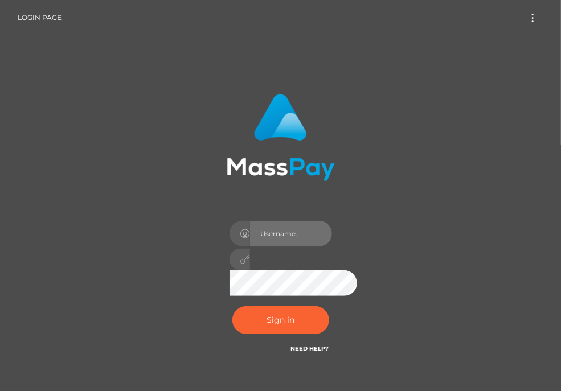
click at [254, 224] on input "text" at bounding box center [291, 234] width 82 height 26
type input "aluasupport"
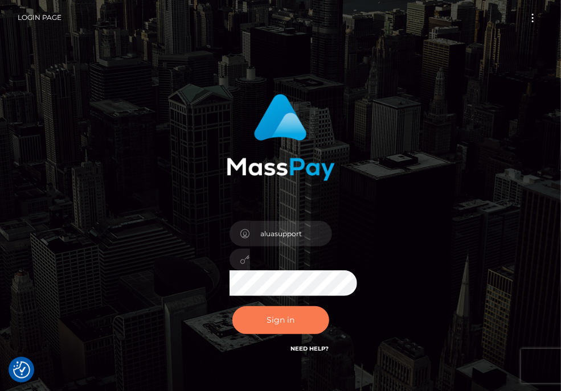
click at [299, 319] on button "Sign in" at bounding box center [280, 320] width 97 height 28
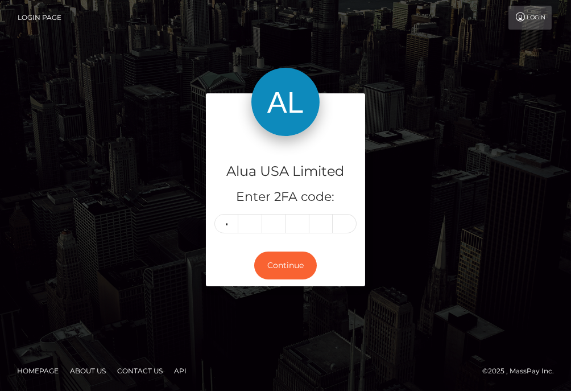
type input "9"
type input "4"
type input "3"
type input "9"
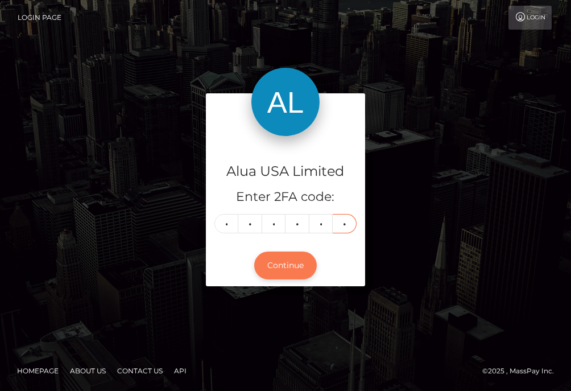
type input "7"
click at [282, 264] on button "Continue" at bounding box center [285, 266] width 63 height 28
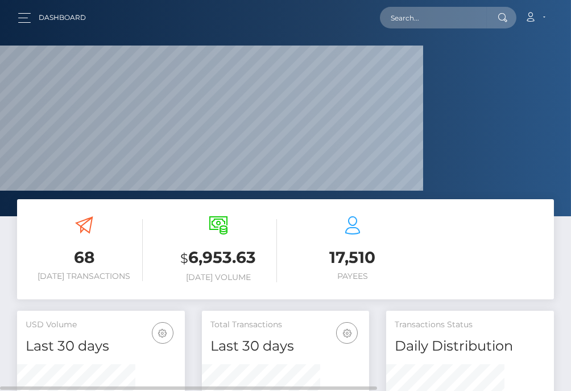
scroll to position [221, 118]
click at [441, 26] on input "text" at bounding box center [433, 18] width 107 height 22
paste input "5efca2be21dc4a6d813ca407"
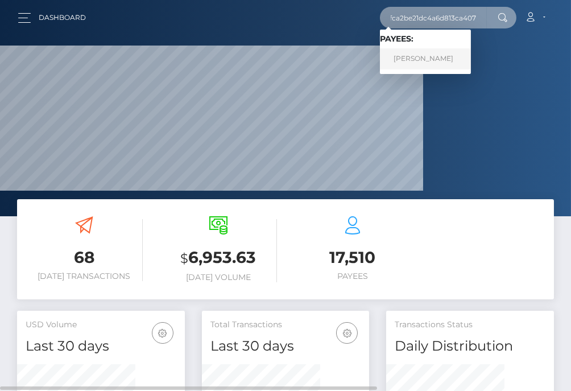
type input "5efca2be21dc4a6d813ca407"
click at [423, 59] on link "Shalimar Orlanes" at bounding box center [425, 58] width 91 height 21
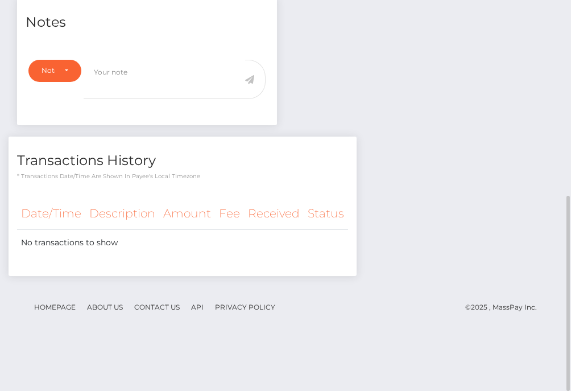
scroll to position [108, 0]
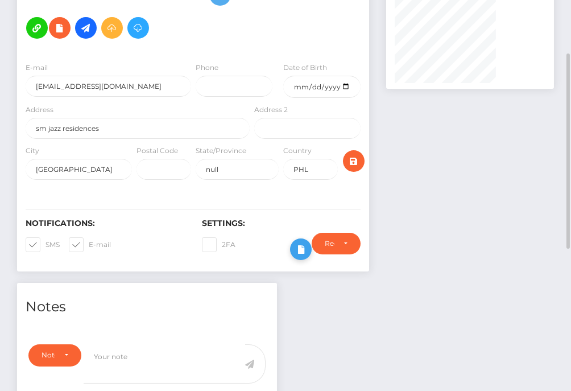
click at [308, 257] on icon at bounding box center [301, 249] width 14 height 14
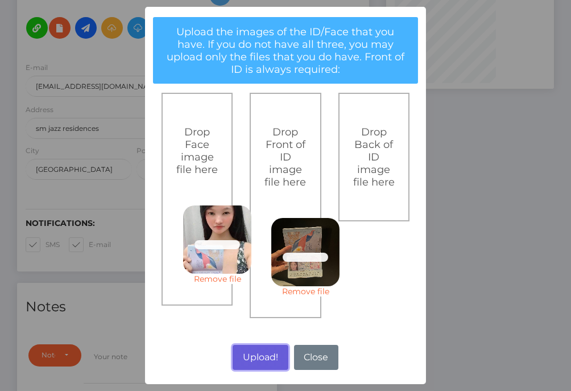
click at [262, 353] on button "Upload!" at bounding box center [260, 357] width 55 height 25
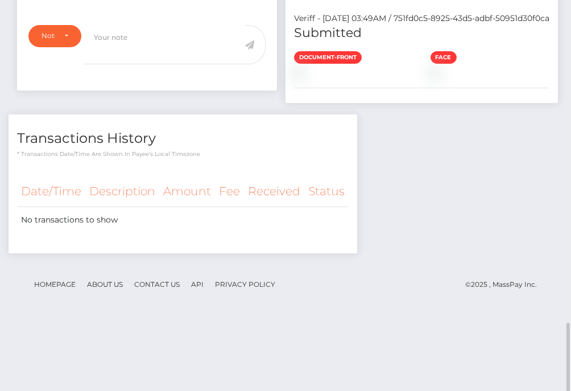
scroll to position [569, 0]
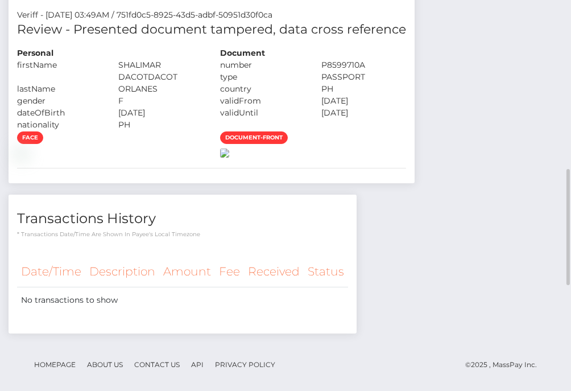
scroll to position [285, 0]
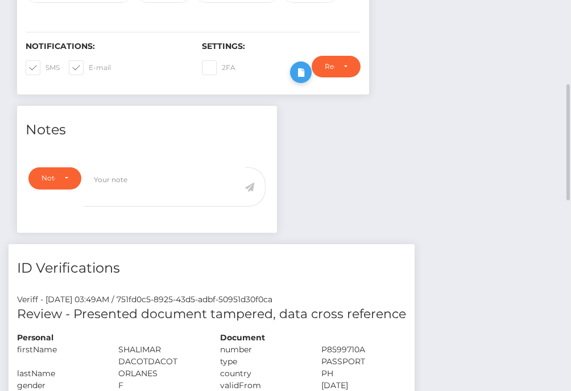
click at [308, 80] on icon at bounding box center [301, 72] width 14 height 14
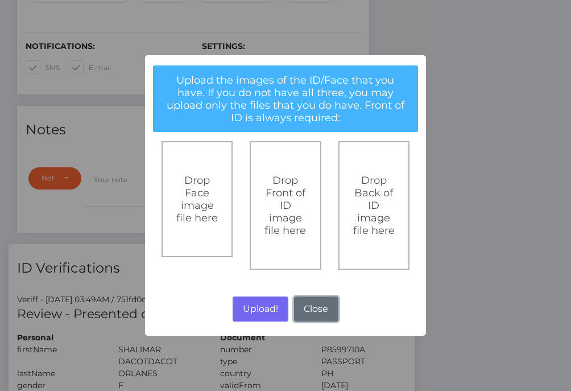
drag, startPoint x: 323, startPoint y: 311, endPoint x: 422, endPoint y: 289, distance: 101.4
click at [325, 310] on button "Close" at bounding box center [316, 309] width 44 height 25
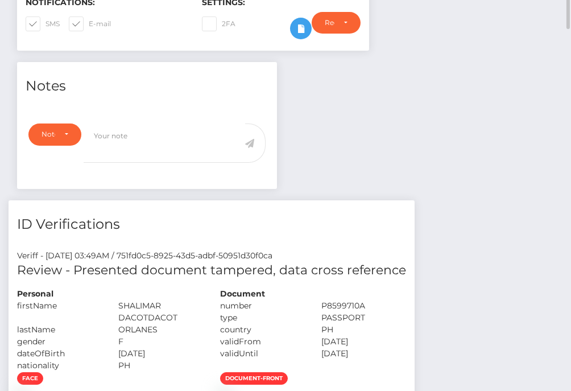
scroll to position [186, 0]
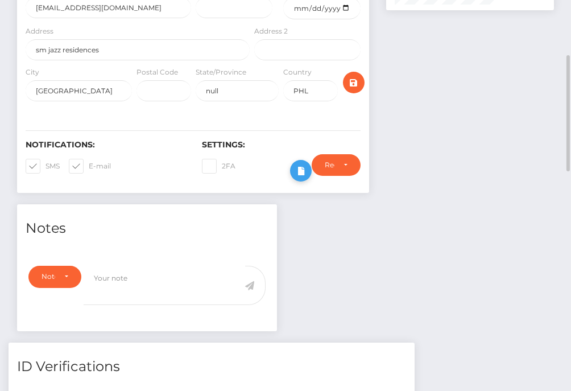
click at [308, 178] on icon at bounding box center [301, 171] width 14 height 14
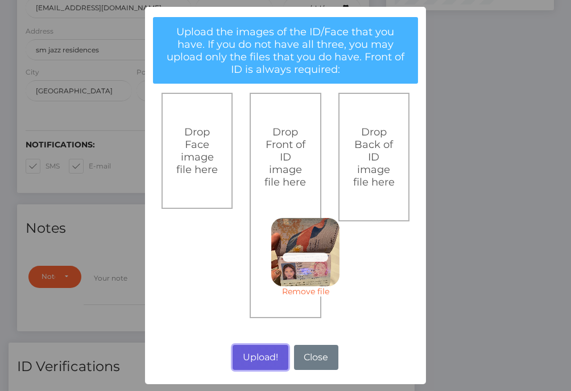
click at [265, 356] on button "Upload!" at bounding box center [260, 357] width 55 height 25
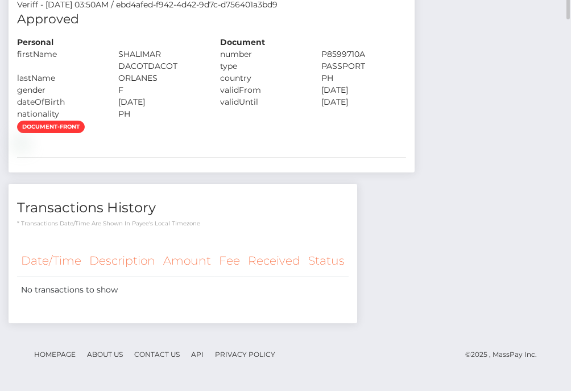
scroll to position [285, 0]
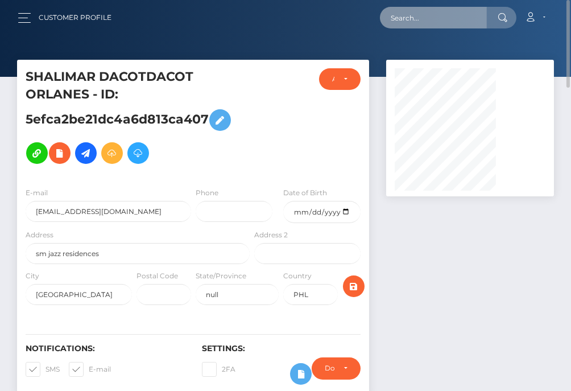
click at [434, 14] on input "text" at bounding box center [433, 18] width 107 height 22
paste input "626bf852b80bfb4ca566ea0d"
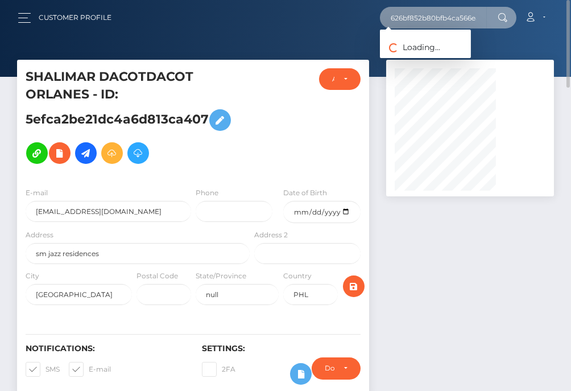
scroll to position [0, 14]
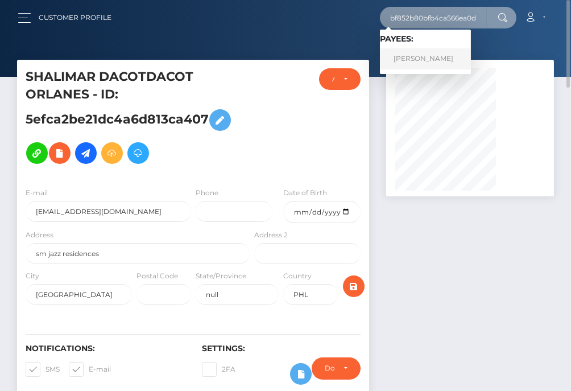
type input "626bf852b80bfb4ca566ea0d"
click at [422, 59] on link "Kristina Isabelle Sayomac" at bounding box center [425, 58] width 91 height 21
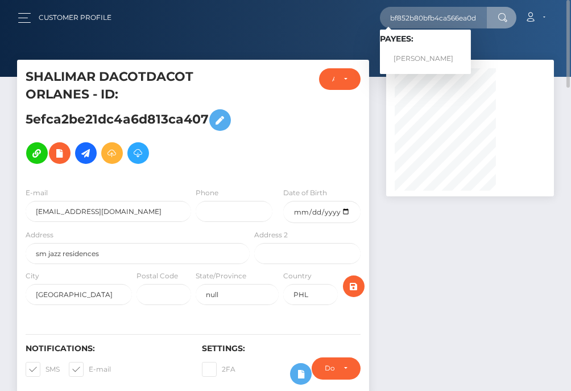
scroll to position [0, 0]
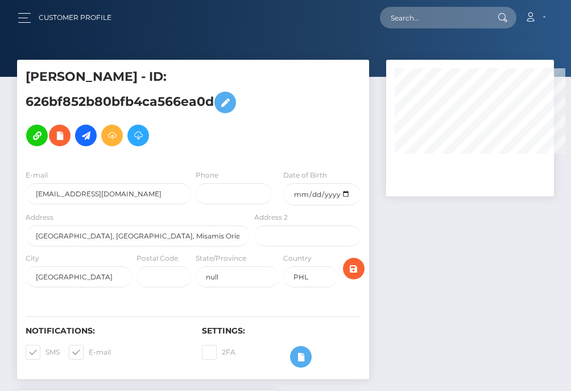
select select
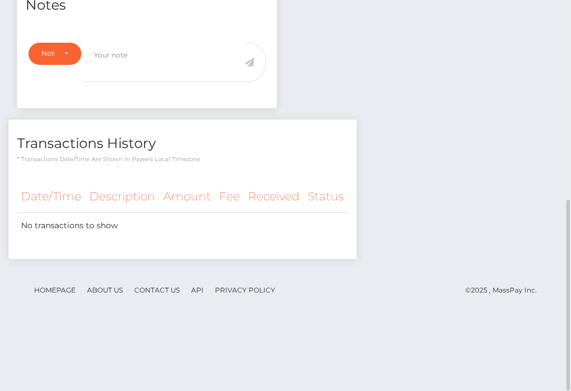
scroll to position [267, 0]
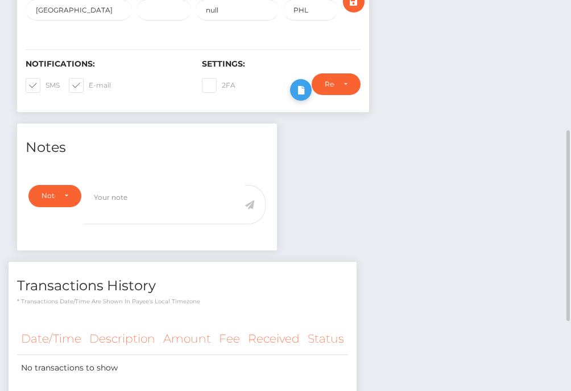
click at [312, 101] on button at bounding box center [301, 90] width 22 height 22
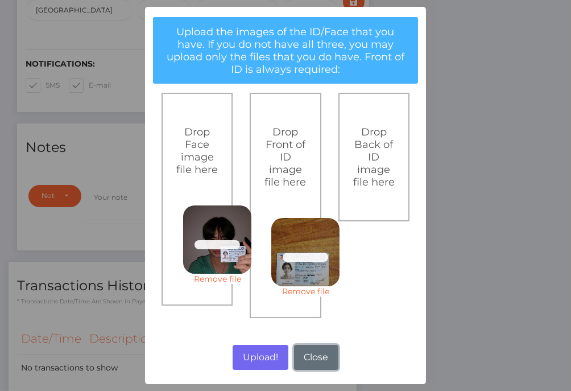
click at [315, 355] on button "Close" at bounding box center [316, 357] width 44 height 25
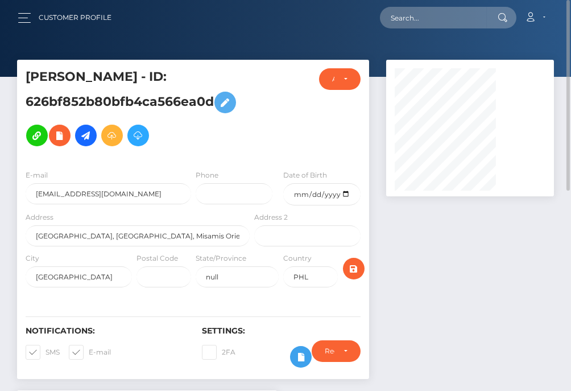
scroll to position [285, 0]
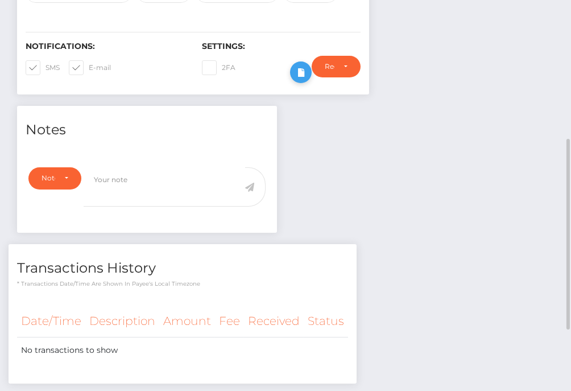
click at [308, 80] on icon at bounding box center [301, 72] width 14 height 14
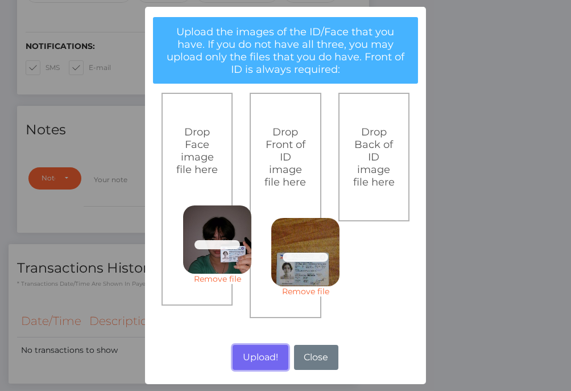
drag, startPoint x: 262, startPoint y: 360, endPoint x: 523, endPoint y: 269, distance: 276.1
click at [261, 362] on button "Upload!" at bounding box center [260, 357] width 55 height 25
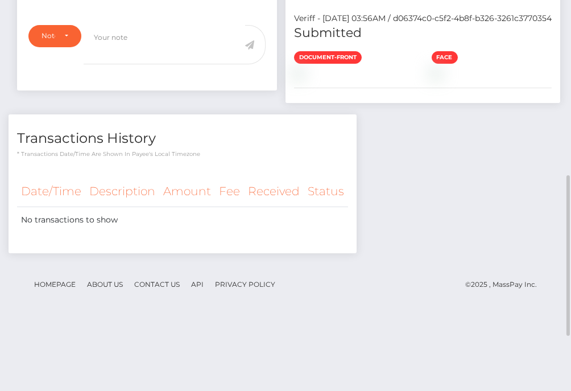
scroll to position [776, 0]
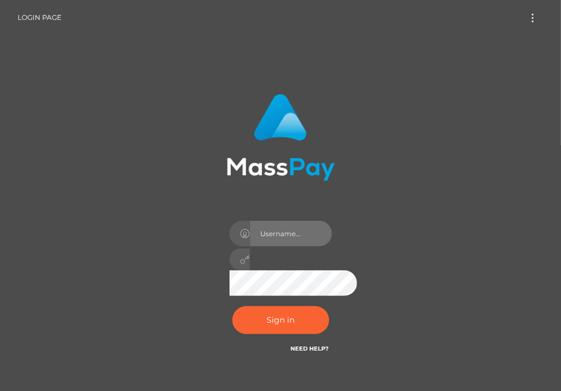
drag, startPoint x: 266, startPoint y: 230, endPoint x: 275, endPoint y: 223, distance: 12.2
click at [266, 229] on input "text" at bounding box center [291, 234] width 82 height 26
type input "aluasupport"
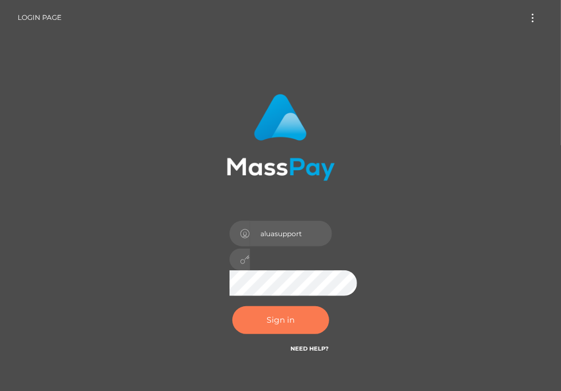
click at [263, 314] on button "Sign in" at bounding box center [280, 320] width 97 height 28
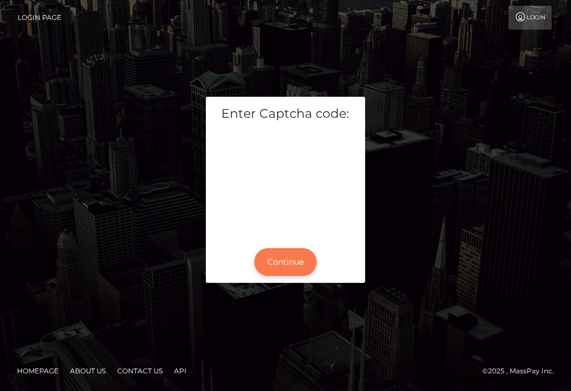
click at [291, 267] on button "Continue" at bounding box center [285, 262] width 63 height 28
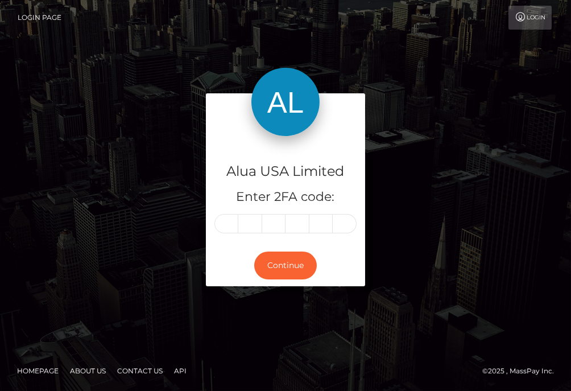
click at [231, 224] on input "text" at bounding box center [227, 223] width 24 height 19
type input "0"
type input "7"
type input "0"
type input "6"
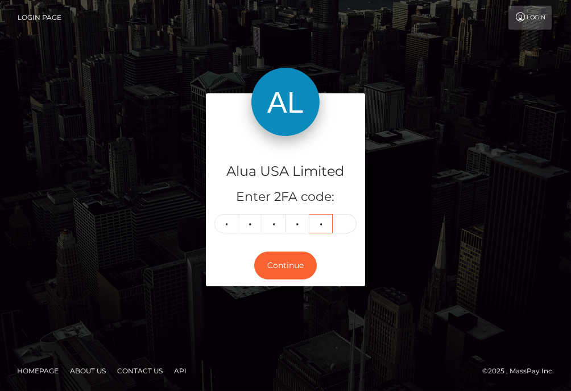
type input "6"
type input "9"
click at [287, 275] on button "Continue" at bounding box center [285, 266] width 63 height 28
click at [289, 267] on button "Continue" at bounding box center [285, 266] width 63 height 28
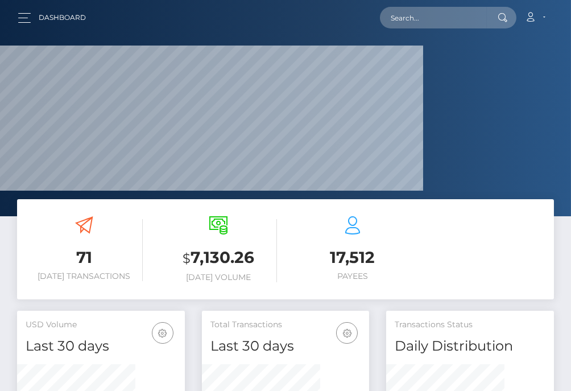
scroll to position [221, 118]
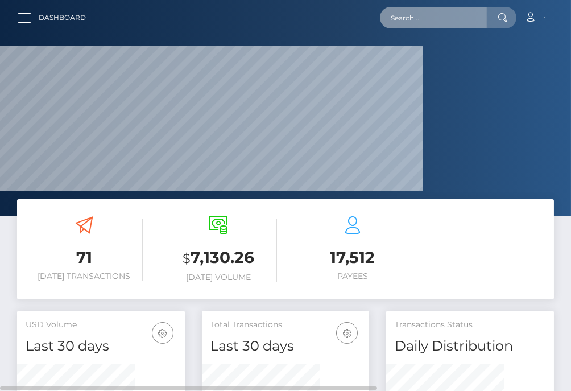
click at [439, 19] on input "text" at bounding box center [433, 18] width 107 height 22
paste input "5eb8e6b091b2a707e3643263"
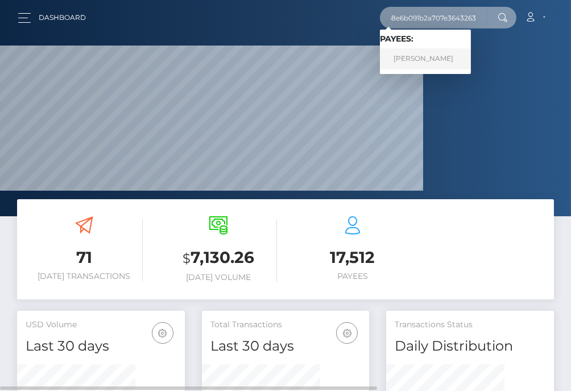
type input "5eb8e6b091b2a707e3643263"
click at [433, 57] on link "Kyle Lorraine Lacandazo" at bounding box center [425, 58] width 91 height 21
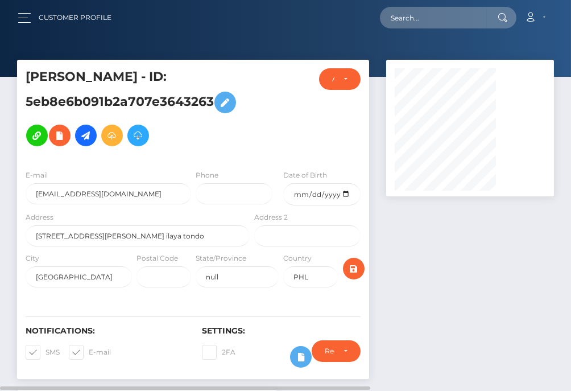
scroll to position [285, 0]
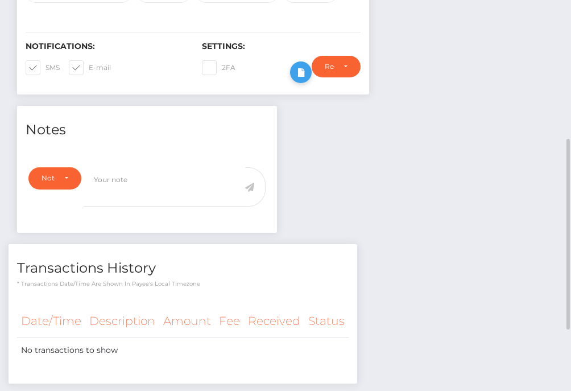
click at [308, 80] on icon at bounding box center [301, 72] width 14 height 14
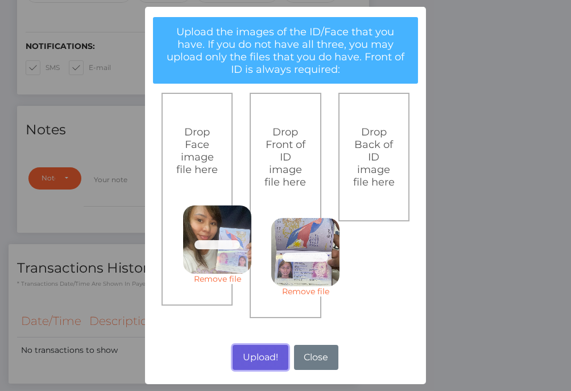
click at [259, 352] on button "Upload!" at bounding box center [260, 357] width 55 height 25
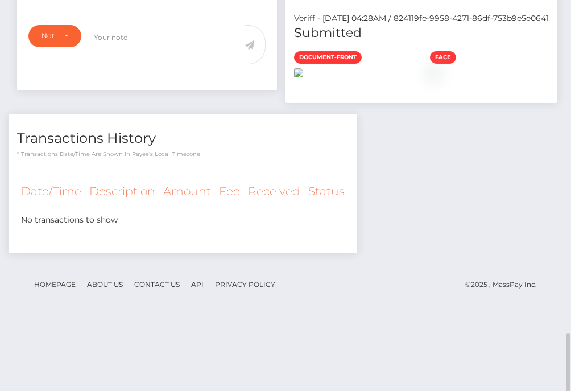
scroll to position [569, 0]
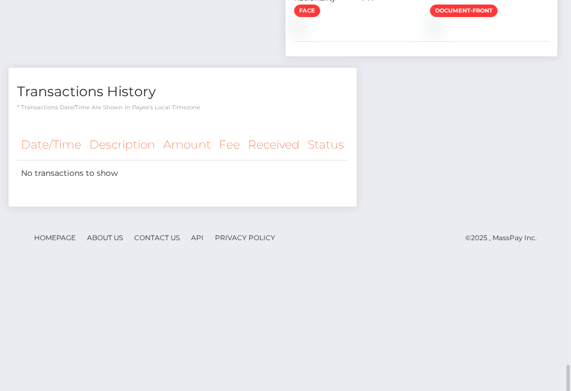
scroll to position [711, 0]
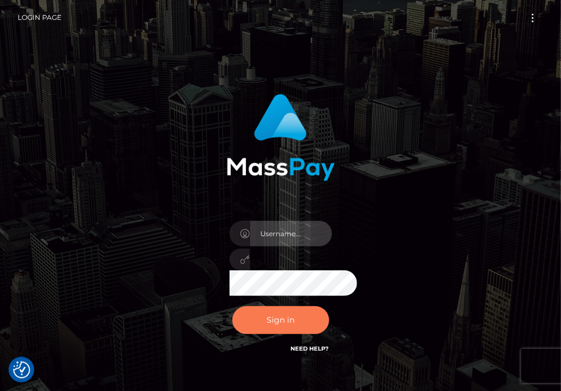
type input "aluasupport"
click at [301, 323] on button "Sign in" at bounding box center [280, 320] width 97 height 28
type input "aluasupport"
click at [307, 325] on button "Sign in" at bounding box center [280, 320] width 97 height 28
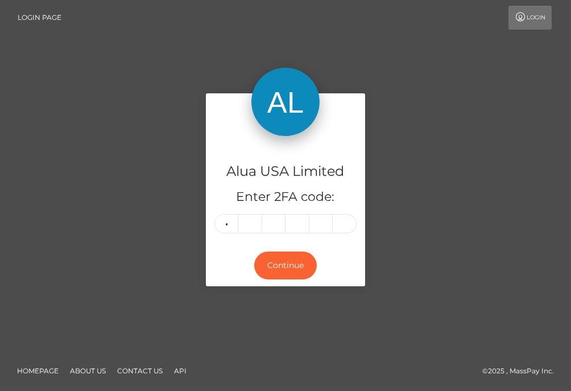
type input "5"
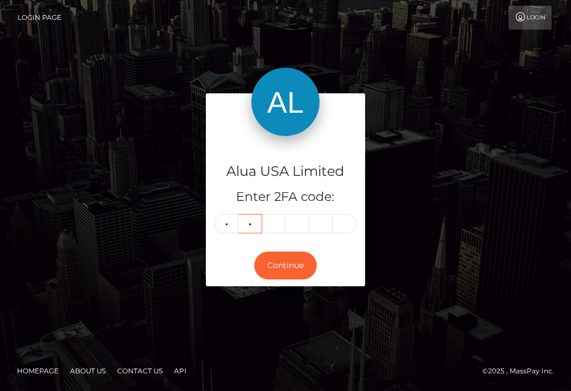
type input "8"
type input "5"
type input "6"
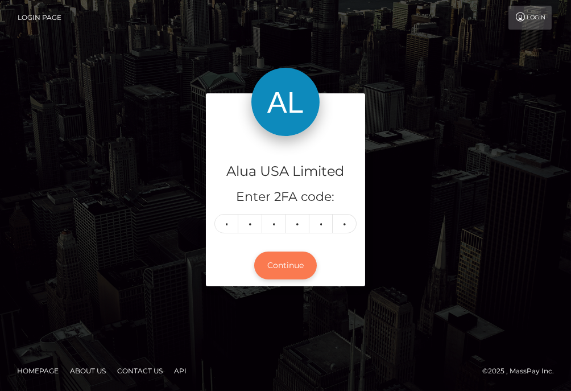
click at [286, 265] on button "Continue" at bounding box center [285, 266] width 63 height 28
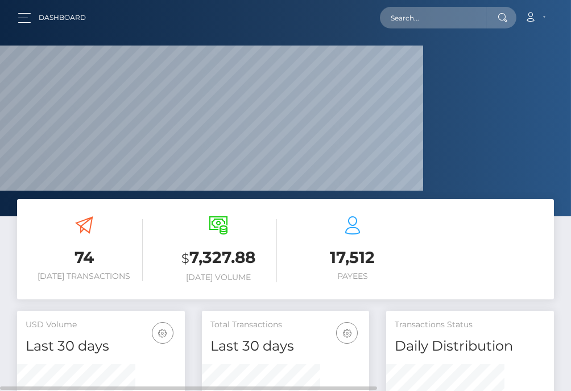
scroll to position [221, 118]
click at [422, 17] on input "text" at bounding box center [433, 18] width 107 height 22
paste input "67e511d41f77d10b6d05452f"
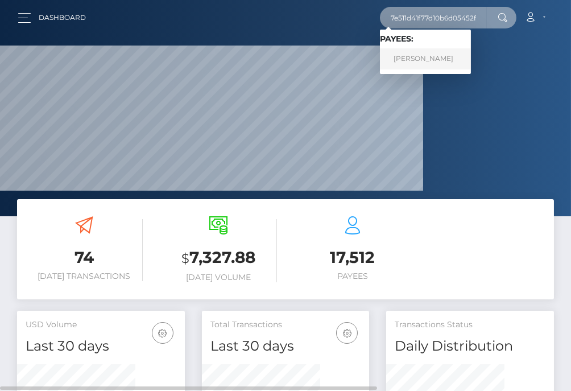
type input "67e511d41f77d10b6d05452f"
click at [407, 53] on link "Razel Cruz" at bounding box center [425, 58] width 91 height 21
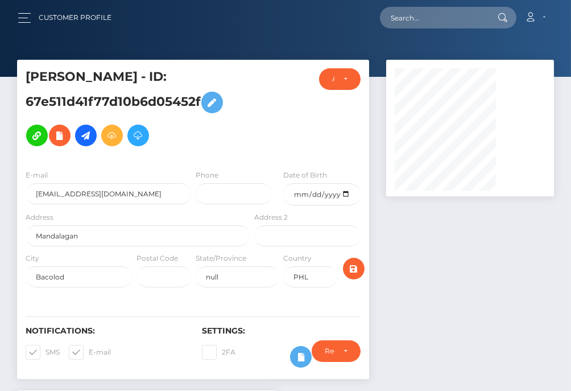
scroll to position [285, 0]
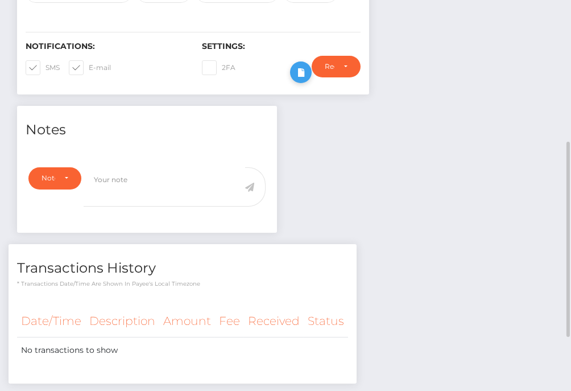
click at [308, 80] on icon at bounding box center [301, 72] width 14 height 14
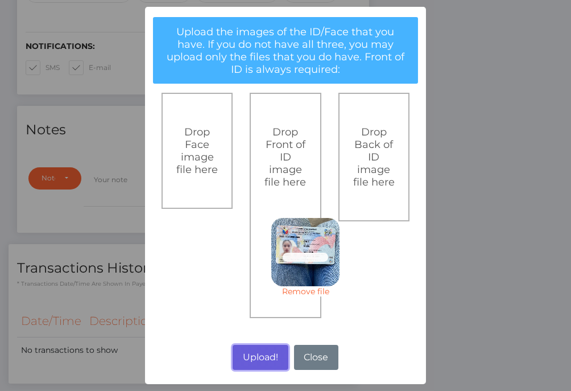
click at [254, 357] on button "Upload!" at bounding box center [260, 357] width 55 height 25
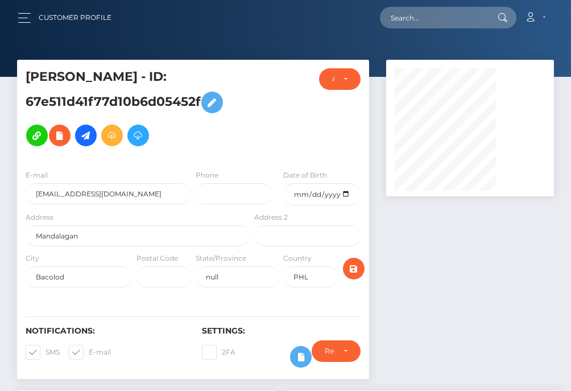
scroll to position [136, 118]
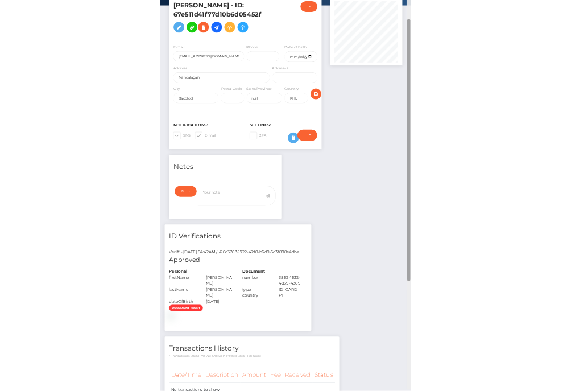
scroll to position [68, 0]
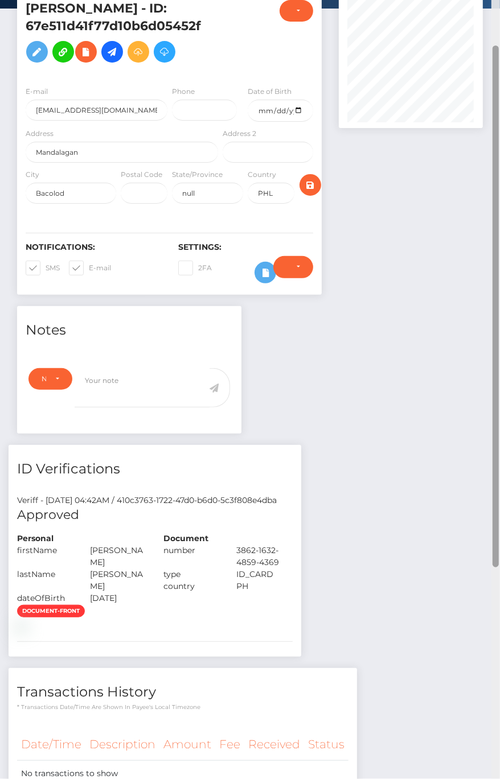
drag, startPoint x: 494, startPoint y: 439, endPoint x: 495, endPoint y: 485, distance: 46.1
click at [495, 390] on div at bounding box center [495, 307] width 6 height 522
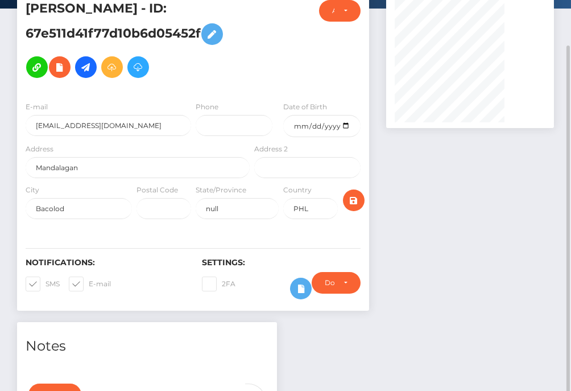
scroll to position [568988, 569006]
